Goal: Check status: Check status

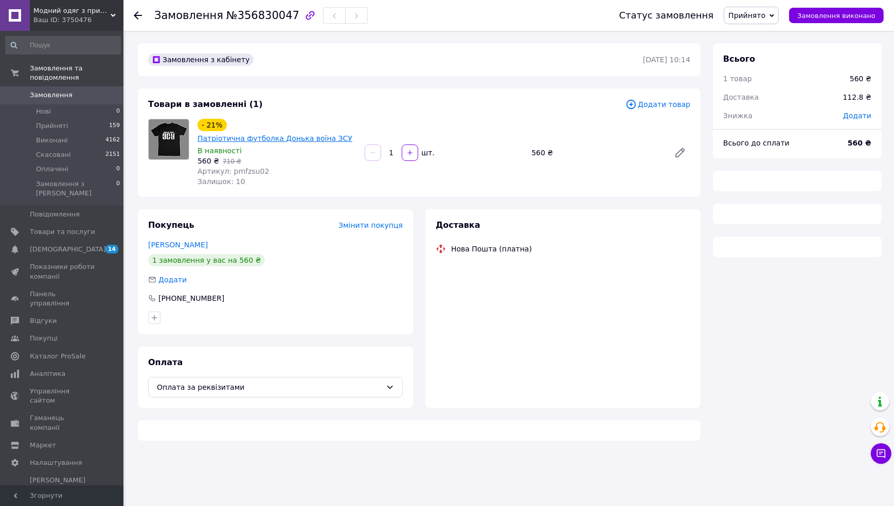
click at [230, 140] on link "Патріотична футболка Донька воїна ЗСУ" at bounding box center [275, 138] width 155 height 8
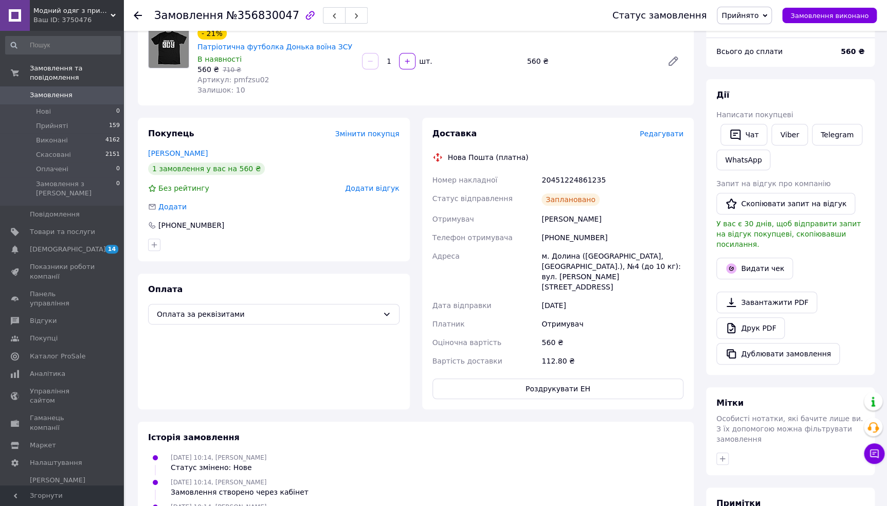
scroll to position [46, 0]
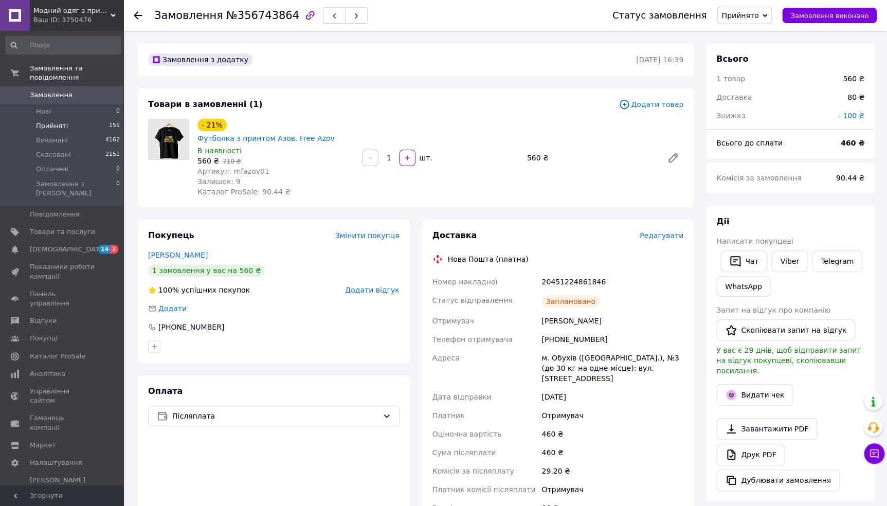
click at [39, 119] on li "Прийняті 159" at bounding box center [63, 126] width 126 height 14
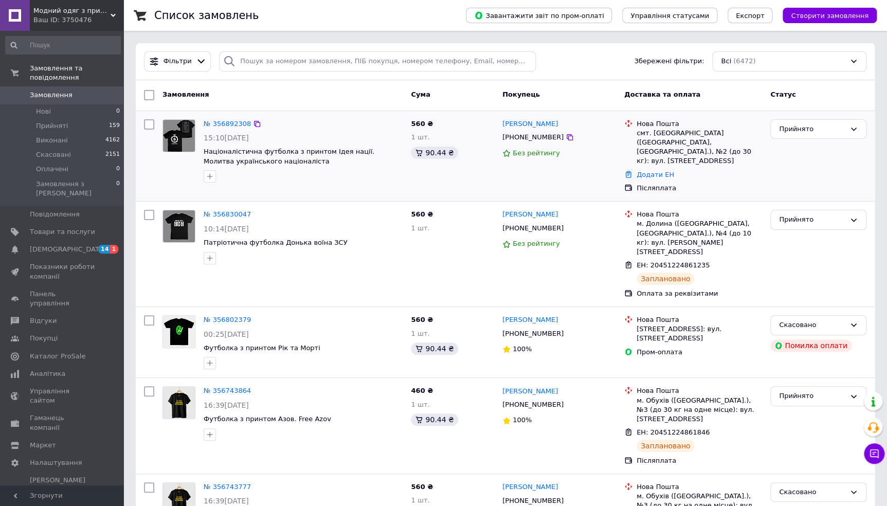
drag, startPoint x: 277, startPoint y: 165, endPoint x: 217, endPoint y: 168, distance: 59.8
click at [217, 168] on div at bounding box center [210, 176] width 16 height 16
click at [214, 120] on link "№ 356892308" at bounding box center [227, 124] width 47 height 8
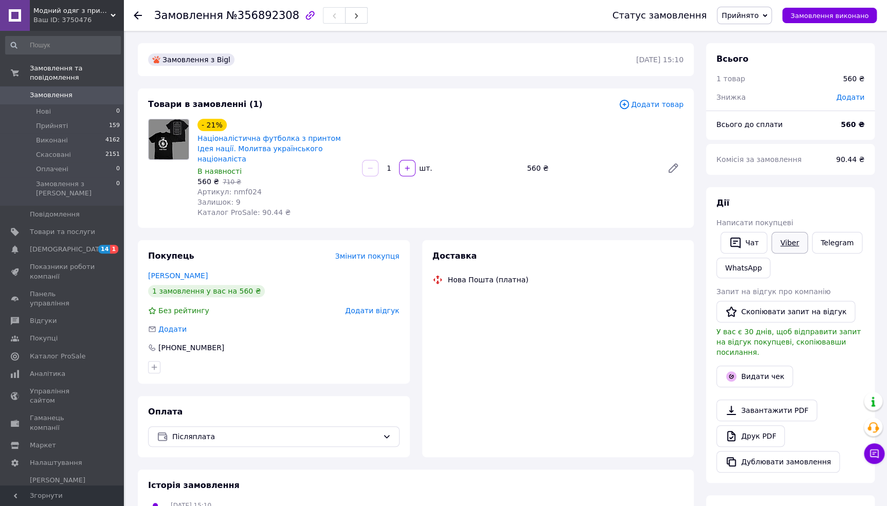
click at [773, 245] on link "Viber" at bounding box center [790, 243] width 36 height 22
